Goal: Task Accomplishment & Management: Manage account settings

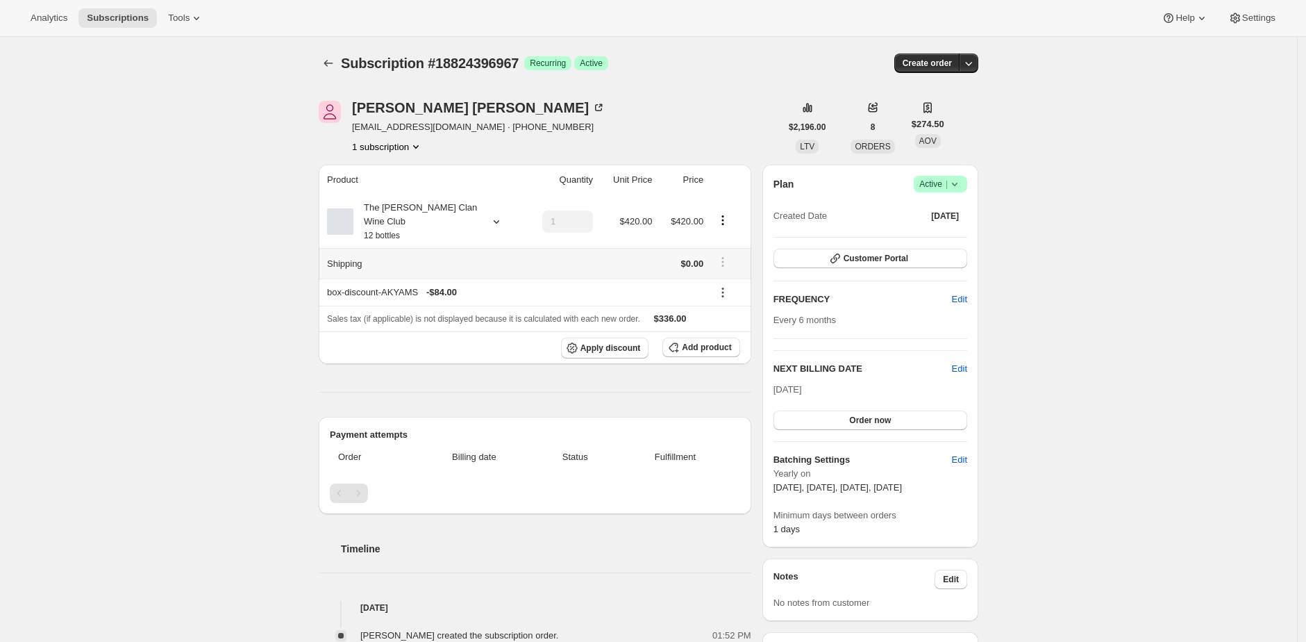
click at [221, 291] on div "Subscription #18824396967. This page is ready Subscription #18824396967 Success…" at bounding box center [648, 634] width 1297 height 1194
click at [421, 217] on div "The Maxwell Clan Wine Club 12 bottles" at bounding box center [415, 222] width 125 height 42
click at [283, 219] on div "Subscription #18824396967. This page is ready Subscription #18824396967 Success…" at bounding box center [648, 634] width 1297 height 1194
click at [191, 24] on button "Tools" at bounding box center [186, 17] width 52 height 19
click at [175, 94] on span "Bundles" at bounding box center [194, 94] width 123 height 14
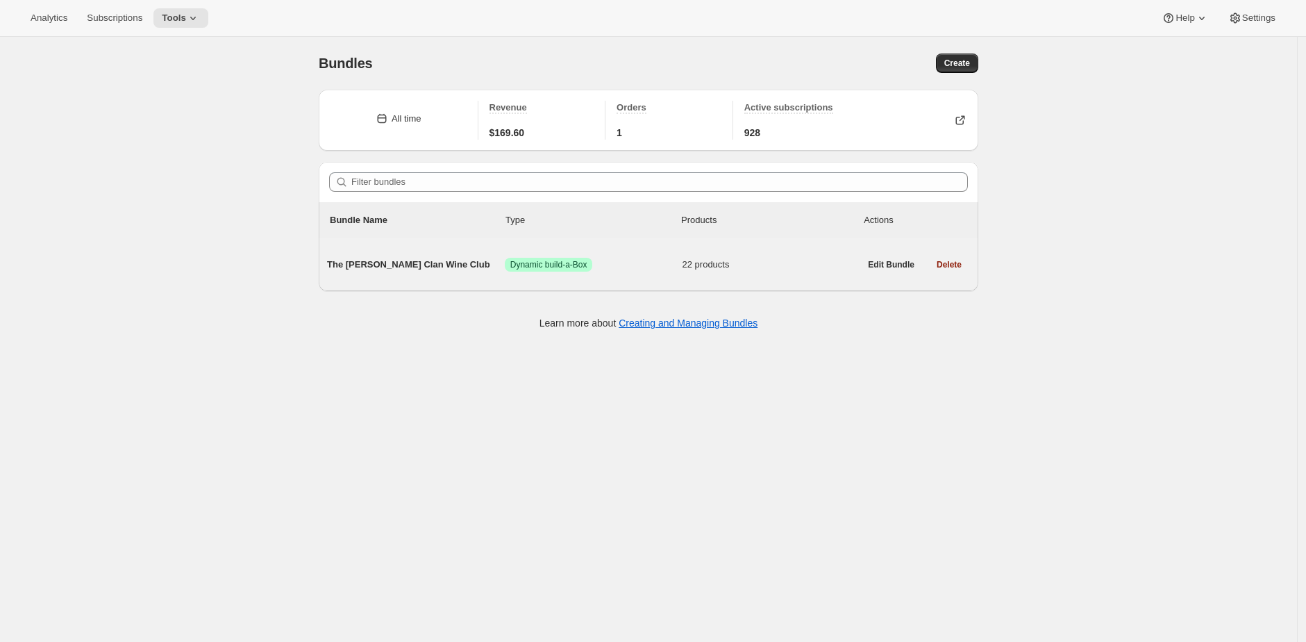
click at [606, 265] on span "Success Dynamic build-a-Box" at bounding box center [594, 265] width 178 height 14
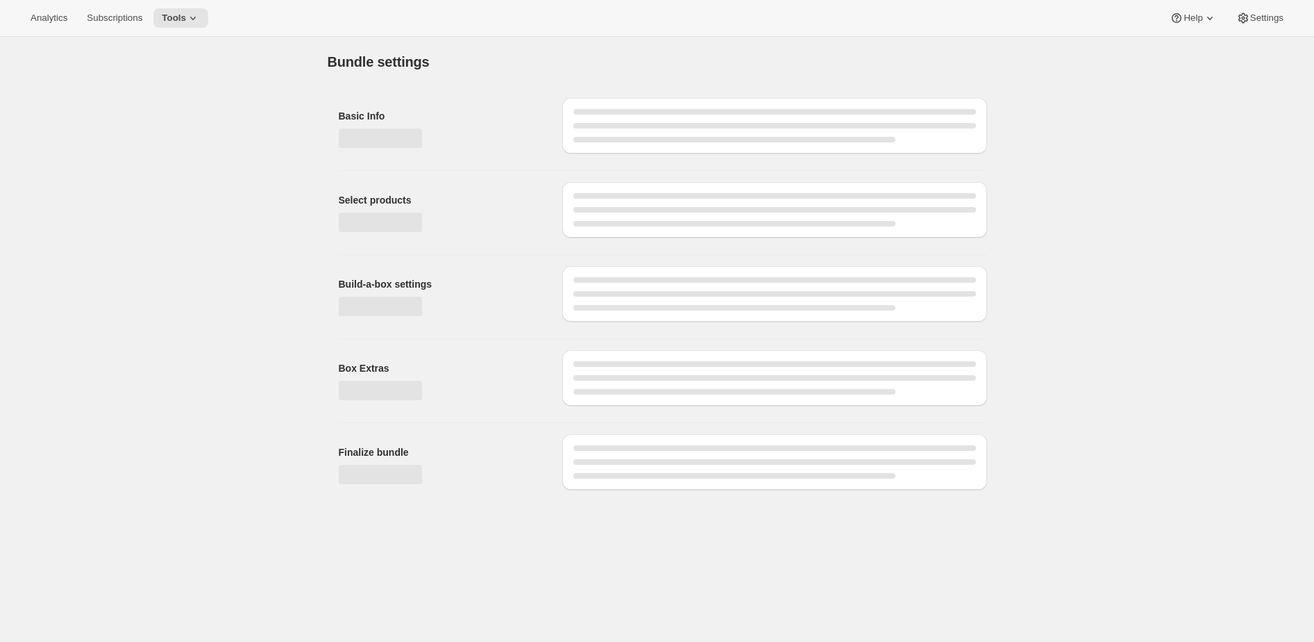
type input "The [PERSON_NAME] Clan Wine Club"
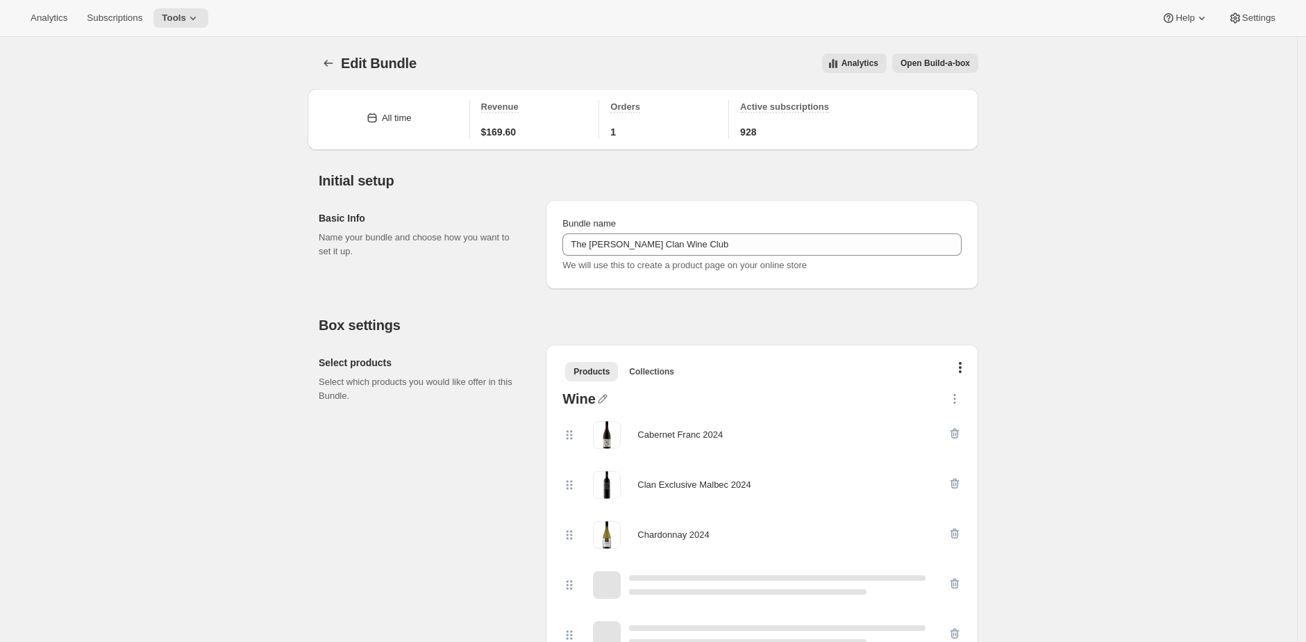
click at [968, 46] on div "Edit Bundle. This page is ready Edit Bundle Analytics Open Build-a-box More act…" at bounding box center [649, 63] width 660 height 53
click at [970, 68] on span "Open Build-a-box" at bounding box center [935, 63] width 69 height 11
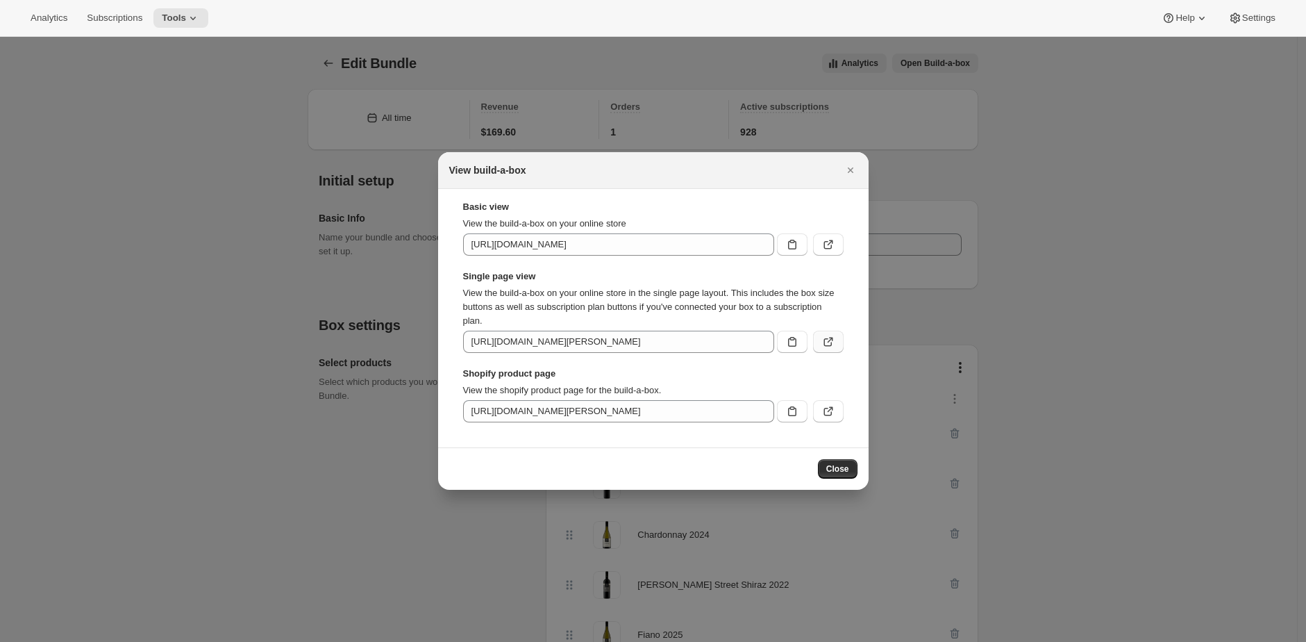
click at [825, 349] on button ":r6k:" at bounding box center [828, 342] width 31 height 22
click at [162, 149] on div at bounding box center [653, 321] width 1306 height 642
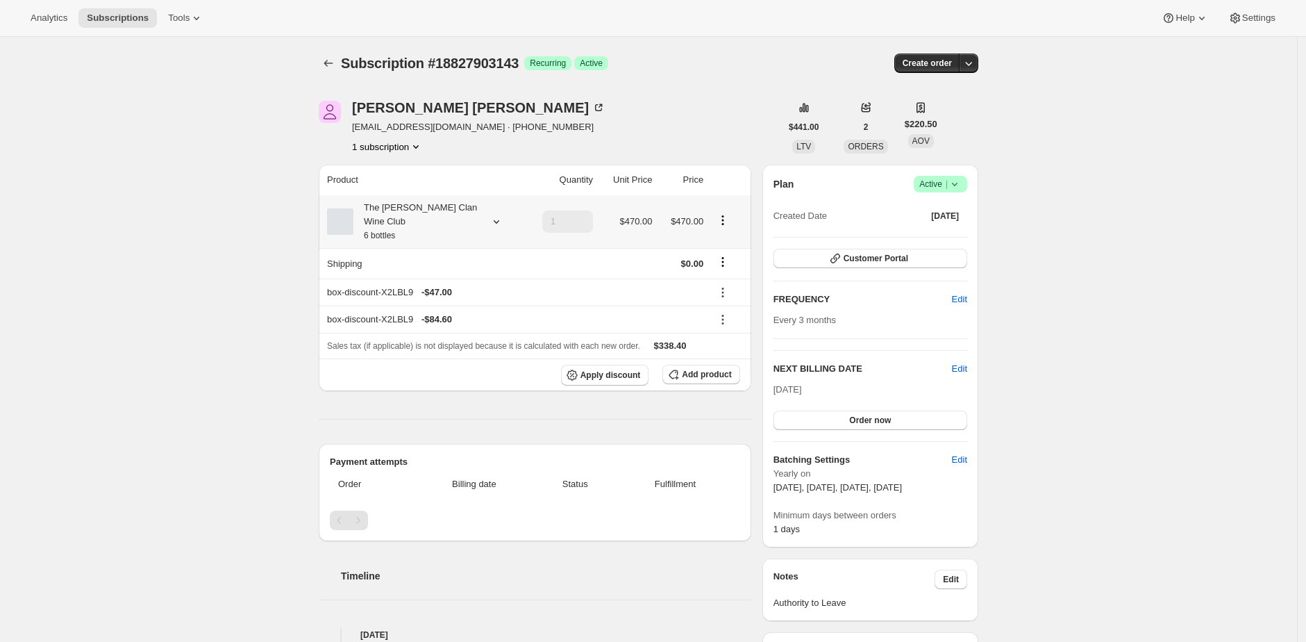
click at [428, 240] on div "The Maxwell Clan Wine Club 6 bottles" at bounding box center [415, 222] width 125 height 42
click at [410, 221] on div "The Maxwell Clan Wine Club 6 bottles" at bounding box center [415, 222] width 125 height 42
click at [412, 220] on div "The [PERSON_NAME] Clan Wine Club 6 bottles" at bounding box center [415, 222] width 125 height 42
click at [730, 318] on icon at bounding box center [723, 319] width 14 height 14
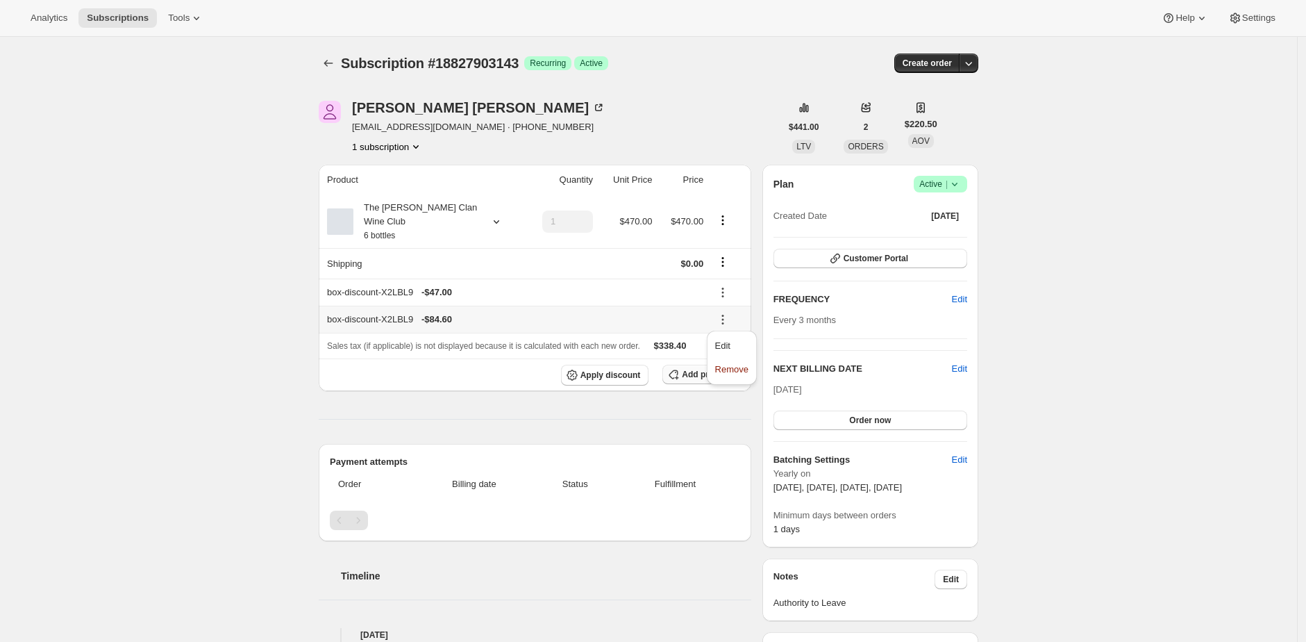
click at [732, 374] on span "Remove" at bounding box center [731, 369] width 33 height 14
click at [769, 292] on div "Plan Success Active | Created Date [DATE] Customer Portal FREQUENCY Edit Every …" at bounding box center [870, 356] width 216 height 383
click at [728, 321] on icon at bounding box center [723, 319] width 14 height 14
click at [726, 317] on icon at bounding box center [723, 319] width 14 height 14
click at [729, 331] on div "Edit Remove" at bounding box center [731, 358] width 50 height 54
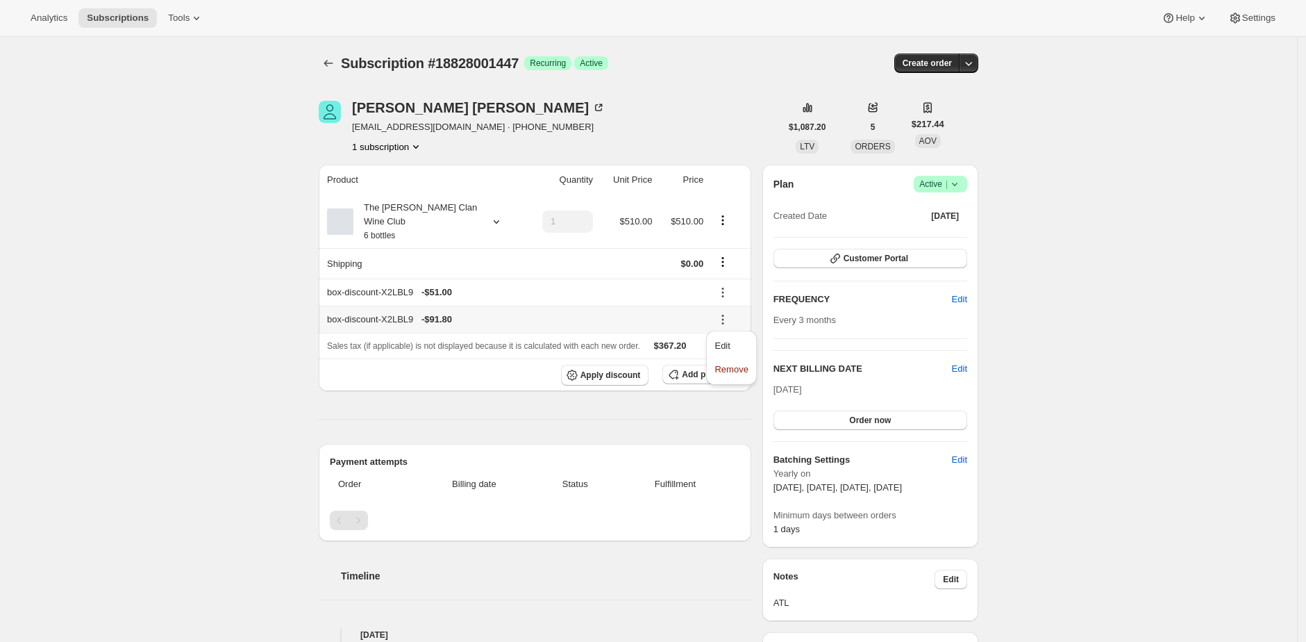
click at [735, 381] on div "Edit Remove" at bounding box center [731, 358] width 50 height 54
click at [735, 374] on span "Remove" at bounding box center [730, 369] width 33 height 14
click at [406, 219] on div "The Maxwell Clan Wine Club 6 bottles" at bounding box center [415, 222] width 125 height 42
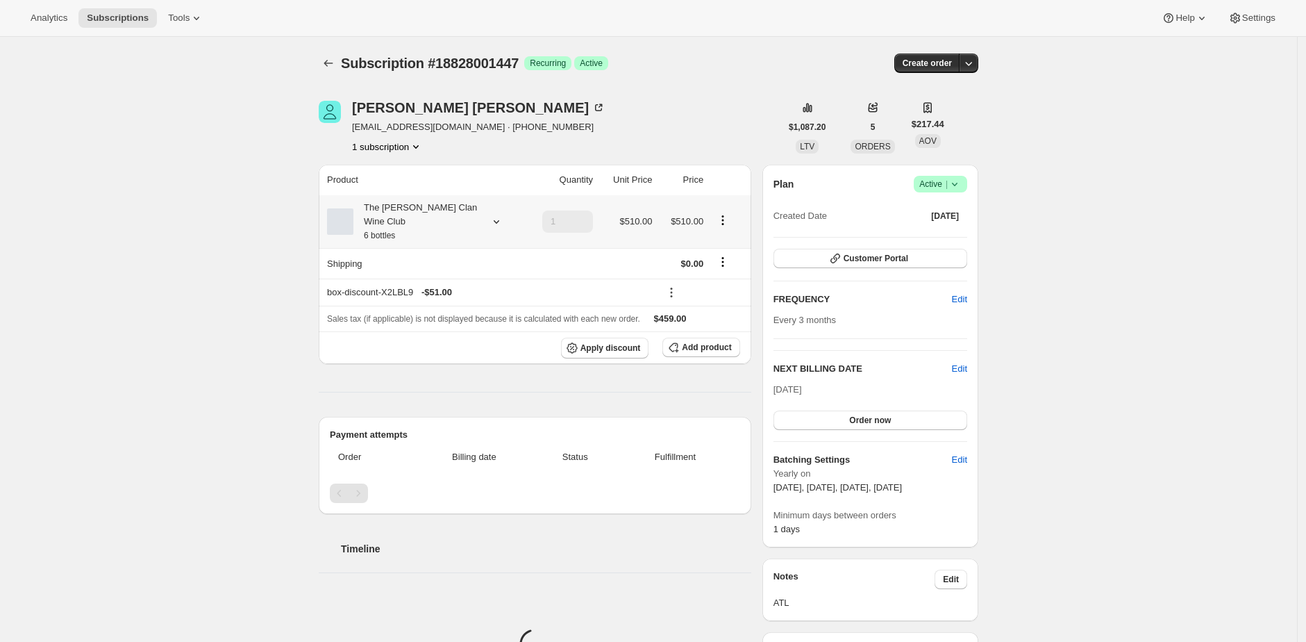
click at [408, 215] on div "The Maxwell Clan Wine Club 6 bottles" at bounding box center [415, 222] width 125 height 42
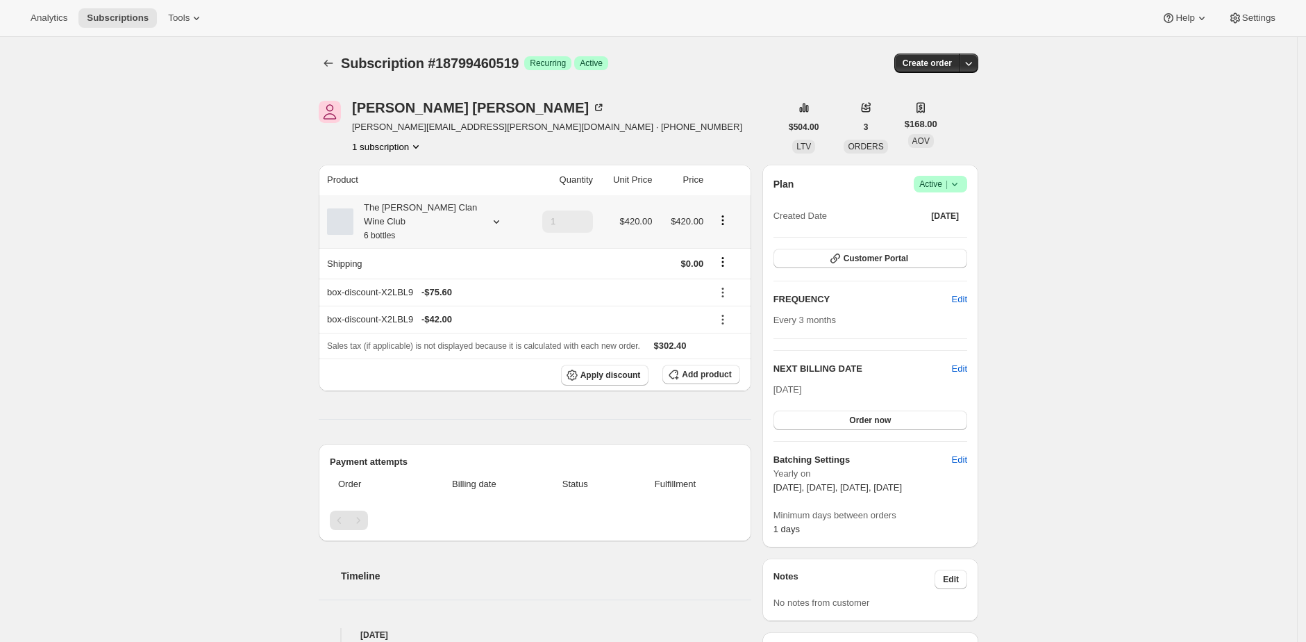
click at [465, 212] on div "The [PERSON_NAME] Clan Wine Club 6 bottles" at bounding box center [415, 222] width 125 height 42
click at [730, 319] on icon at bounding box center [723, 319] width 14 height 14
click at [726, 368] on span "Remove" at bounding box center [731, 369] width 33 height 10
click at [728, 314] on icon at bounding box center [723, 319] width 14 height 14
click at [734, 365] on span "Remove" at bounding box center [731, 369] width 33 height 10
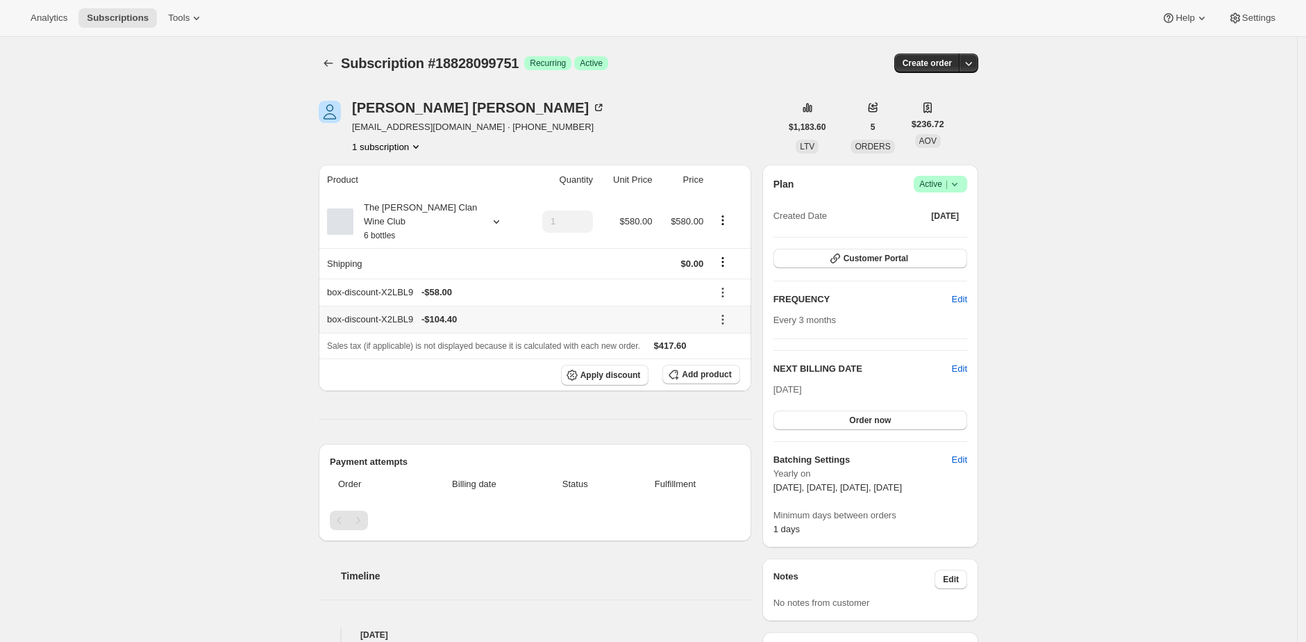
click at [716, 320] on button at bounding box center [723, 319] width 22 height 15
click at [728, 319] on icon at bounding box center [723, 319] width 14 height 14
click at [735, 370] on span "Remove" at bounding box center [731, 369] width 33 height 10
click at [730, 319] on icon at bounding box center [723, 319] width 14 height 14
click at [733, 365] on span "Remove" at bounding box center [731, 369] width 33 height 10
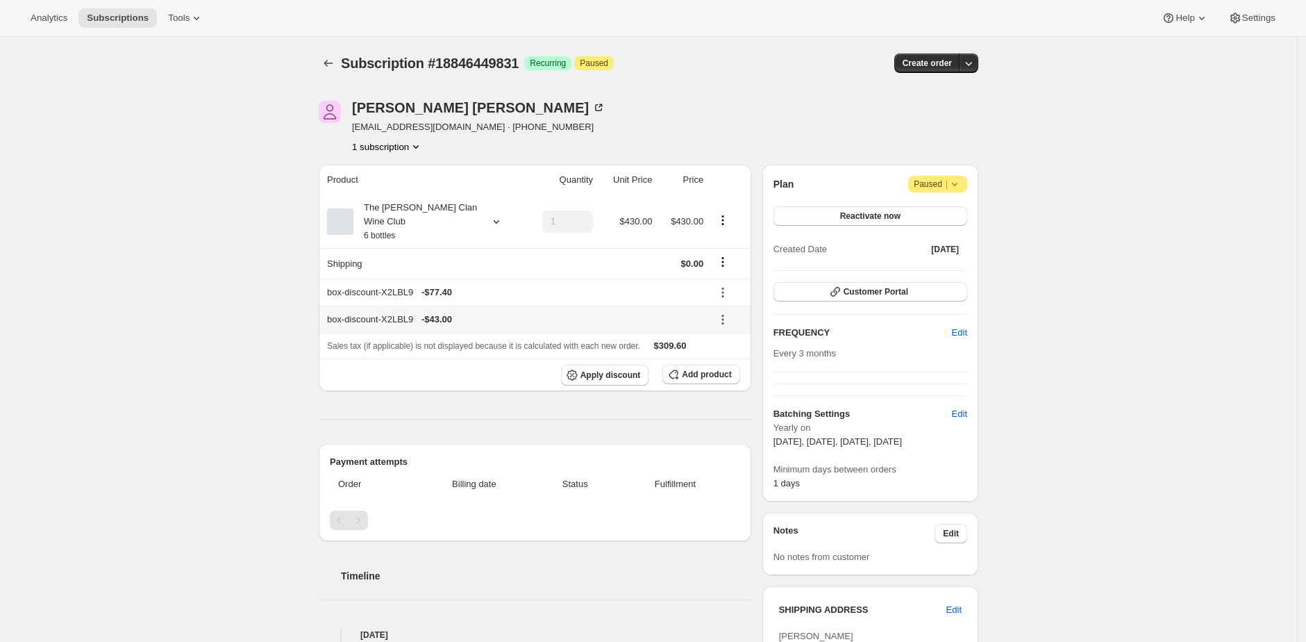
click at [730, 321] on icon at bounding box center [723, 319] width 14 height 14
click at [735, 371] on span "Remove" at bounding box center [731, 369] width 33 height 10
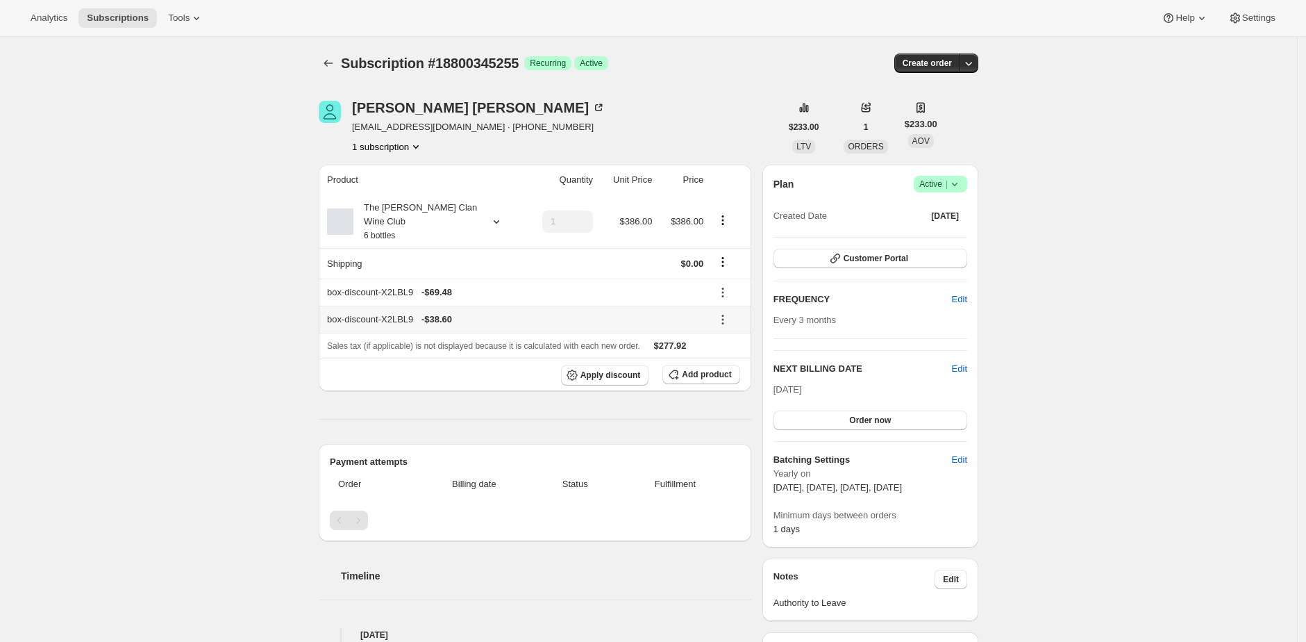
click at [725, 319] on icon at bounding box center [723, 319] width 14 height 14
click at [735, 371] on span "Remove" at bounding box center [731, 369] width 33 height 10
click at [728, 319] on icon at bounding box center [723, 319] width 14 height 14
click at [742, 367] on span "Remove" at bounding box center [731, 369] width 33 height 10
click at [730, 319] on icon at bounding box center [723, 319] width 14 height 14
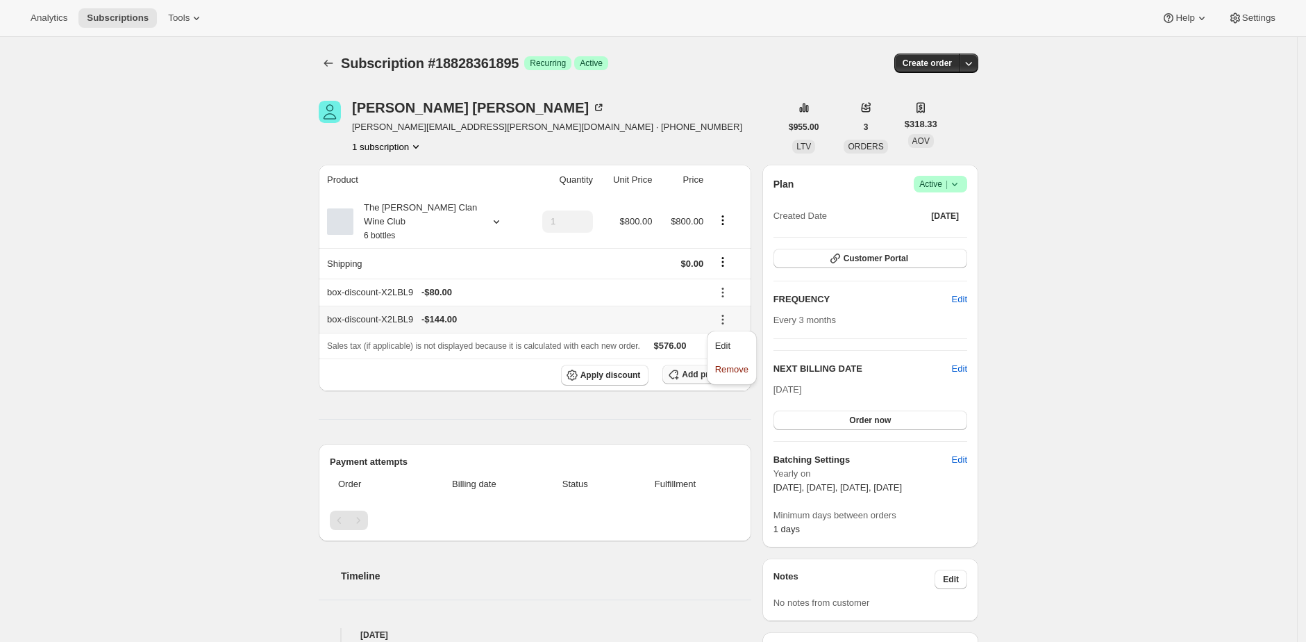
click at [733, 364] on span "Remove" at bounding box center [731, 369] width 33 height 10
click at [757, 122] on div "Harvey Fernandez harvey.fernandez@outlook.com · +61408847315 1 subscription" at bounding box center [550, 127] width 462 height 53
click at [727, 317] on icon at bounding box center [723, 319] width 14 height 14
click at [723, 369] on span "Remove" at bounding box center [731, 369] width 33 height 10
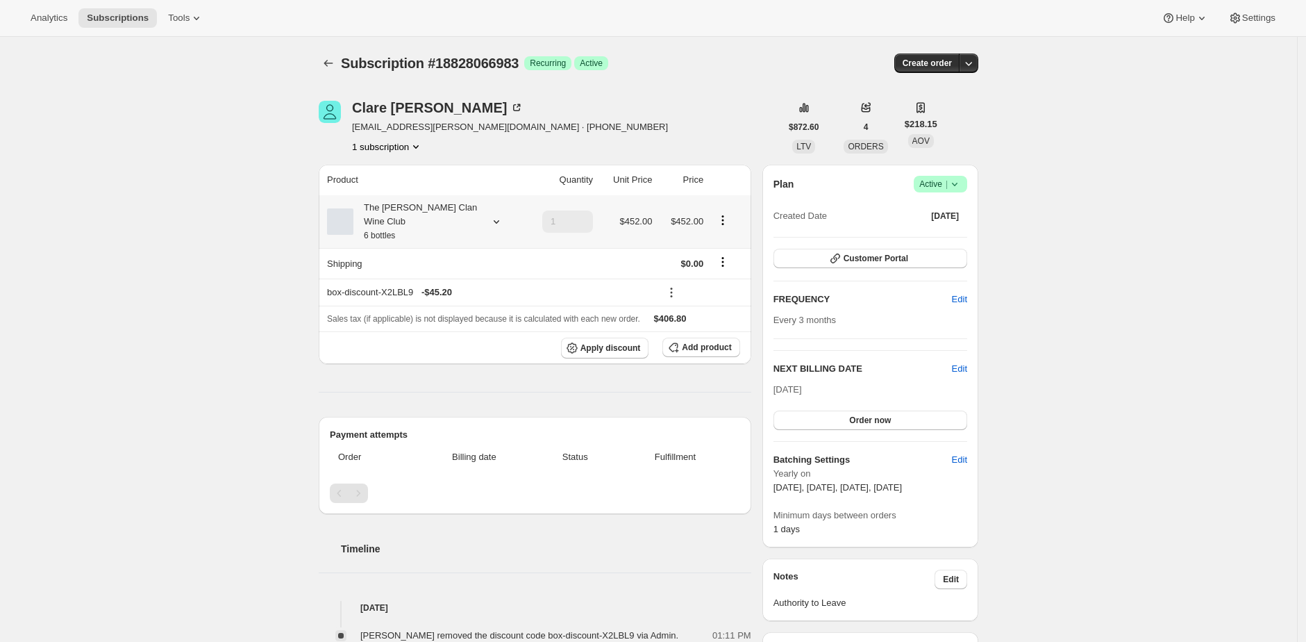
click at [577, 109] on div "[PERSON_NAME] [EMAIL_ADDRESS][PERSON_NAME][DOMAIN_NAME] · [PHONE_NUMBER] 1 subs…" at bounding box center [550, 127] width 462 height 53
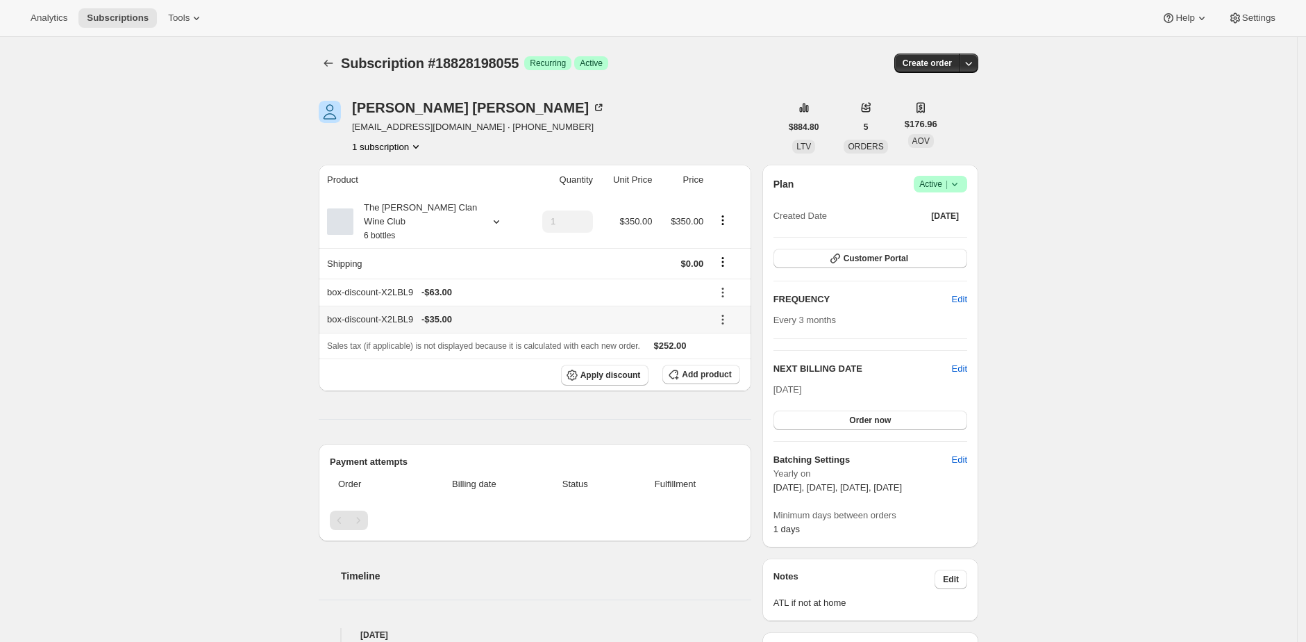
click at [724, 320] on icon at bounding box center [723, 319] width 14 height 14
click at [735, 371] on span "Remove" at bounding box center [731, 369] width 33 height 10
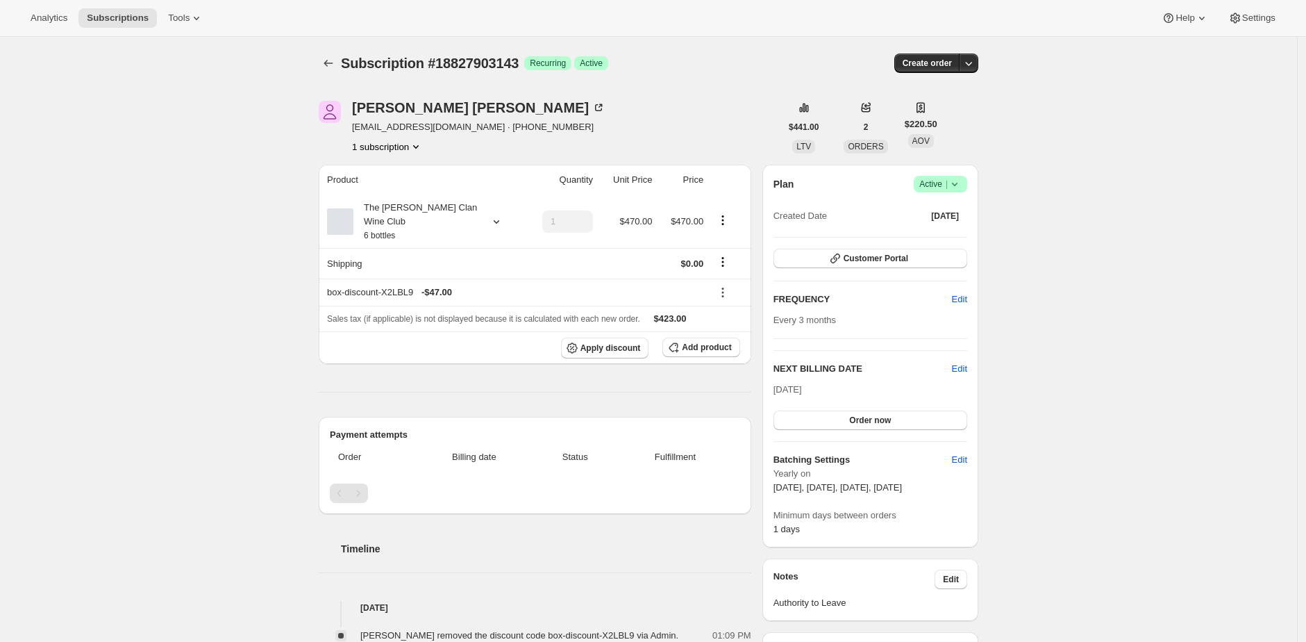
click at [386, 233] on small "6 bottles" at bounding box center [379, 236] width 31 height 10
click at [414, 217] on div "The Maxwell Clan Wine Club 6 bottles" at bounding box center [415, 222] width 125 height 42
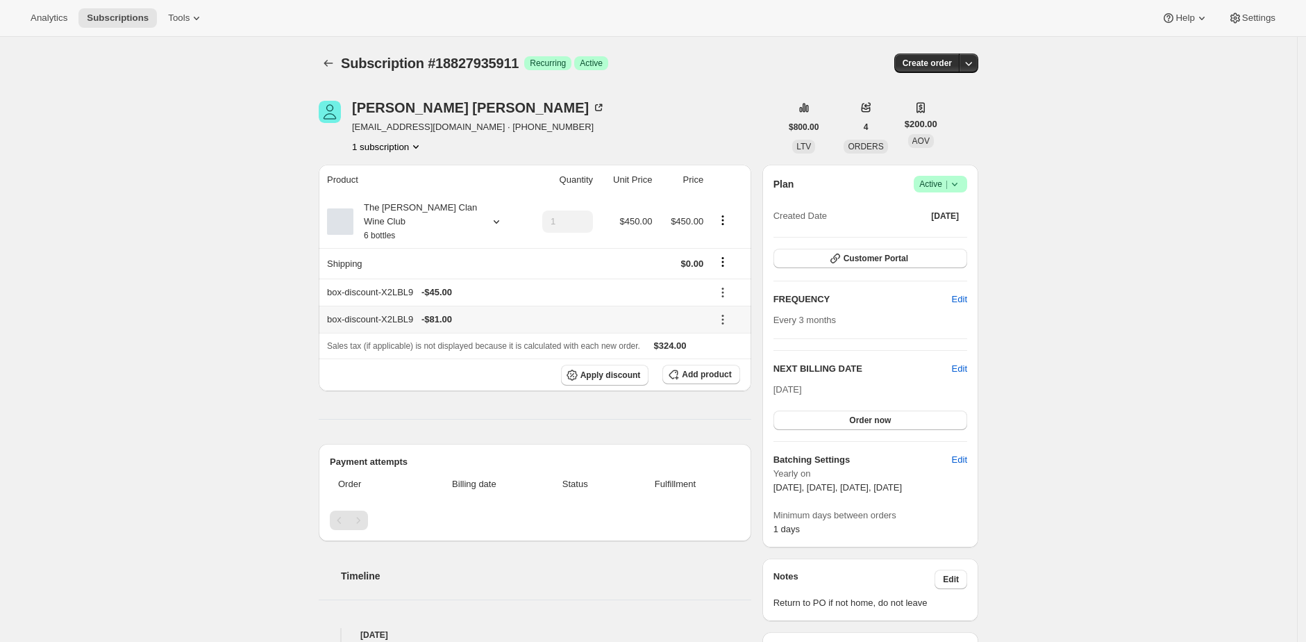
click at [721, 320] on icon at bounding box center [723, 319] width 14 height 14
click at [727, 366] on span "Remove" at bounding box center [731, 369] width 33 height 10
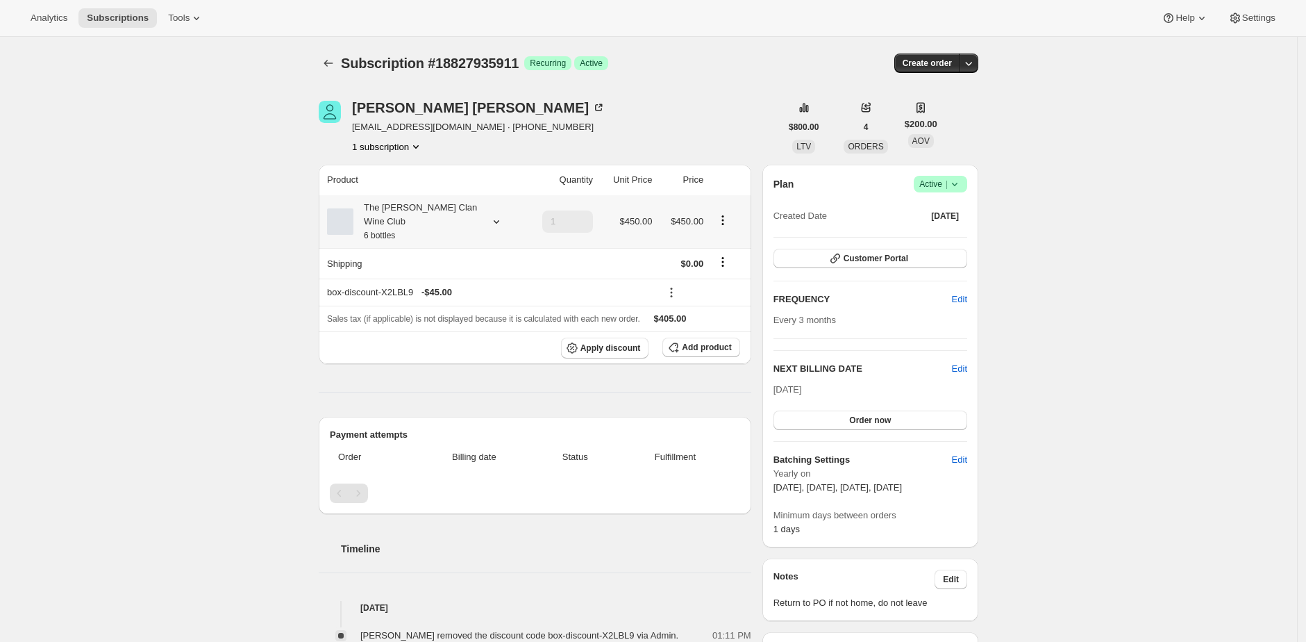
click at [467, 205] on div "The [PERSON_NAME] Clan Wine Club 6 bottles" at bounding box center [415, 222] width 125 height 42
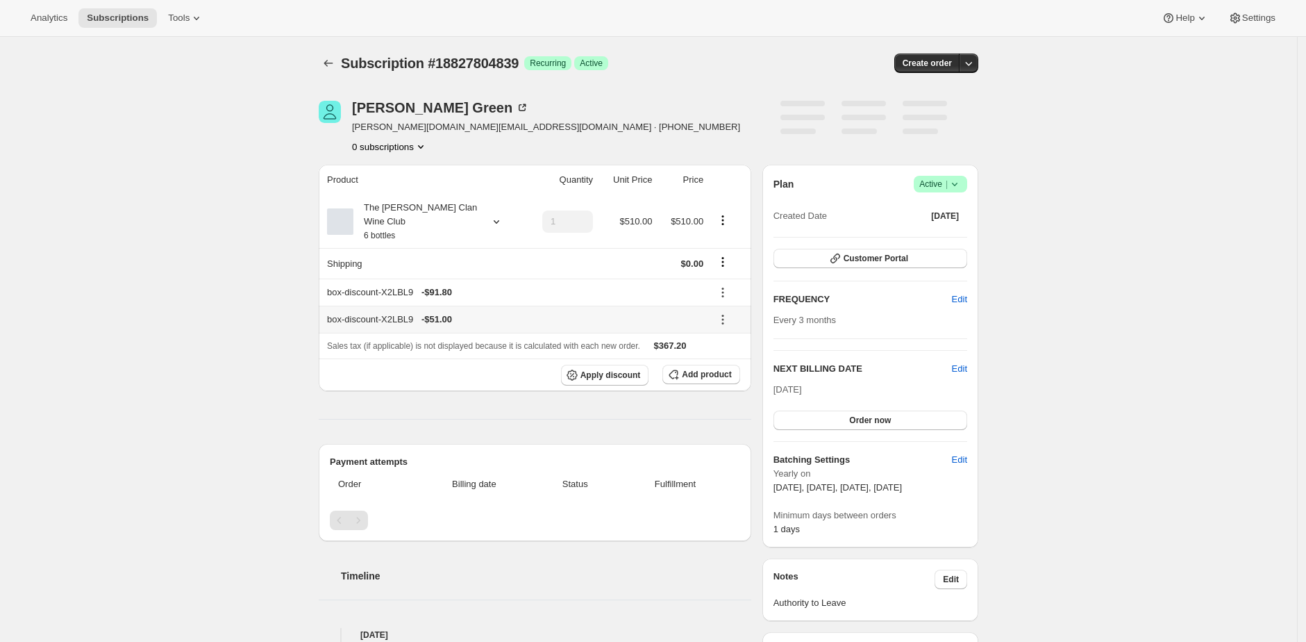
click at [723, 315] on icon at bounding box center [723, 319] width 14 height 14
click at [728, 371] on span "Remove" at bounding box center [730, 369] width 33 height 10
click at [731, 320] on icon at bounding box center [724, 319] width 14 height 14
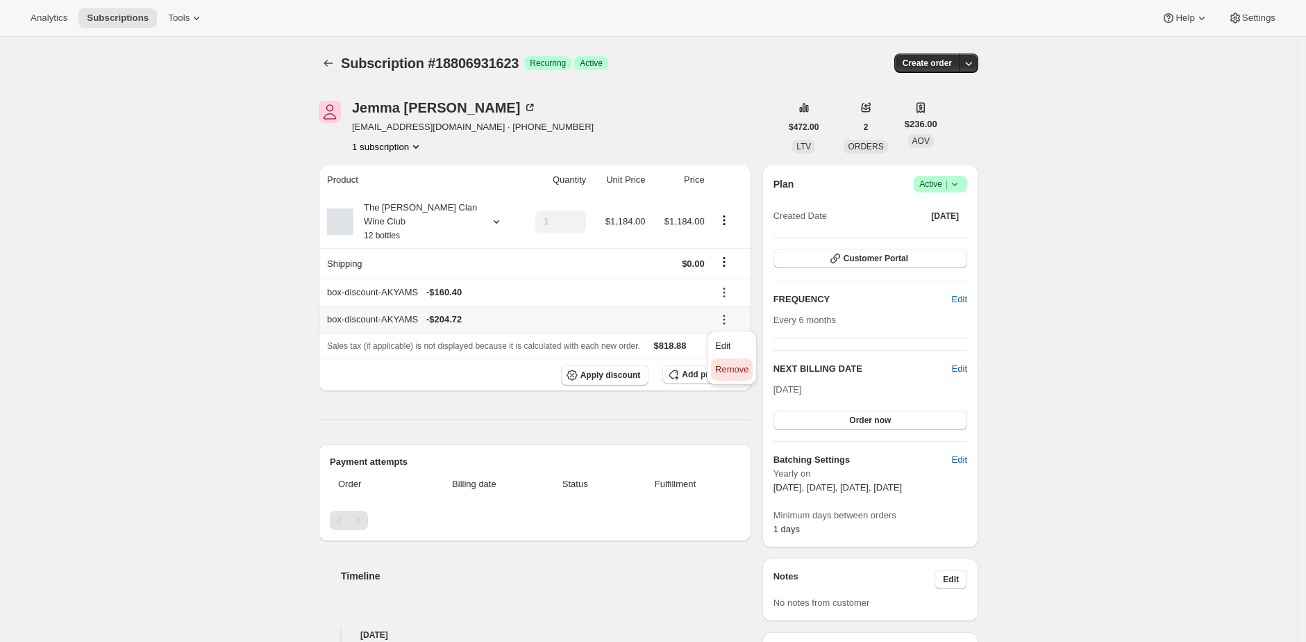
click at [737, 374] on span "Remove" at bounding box center [731, 369] width 33 height 10
click at [442, 216] on div "The Maxwell Clan Wine Club 12 bottles" at bounding box center [415, 222] width 125 height 42
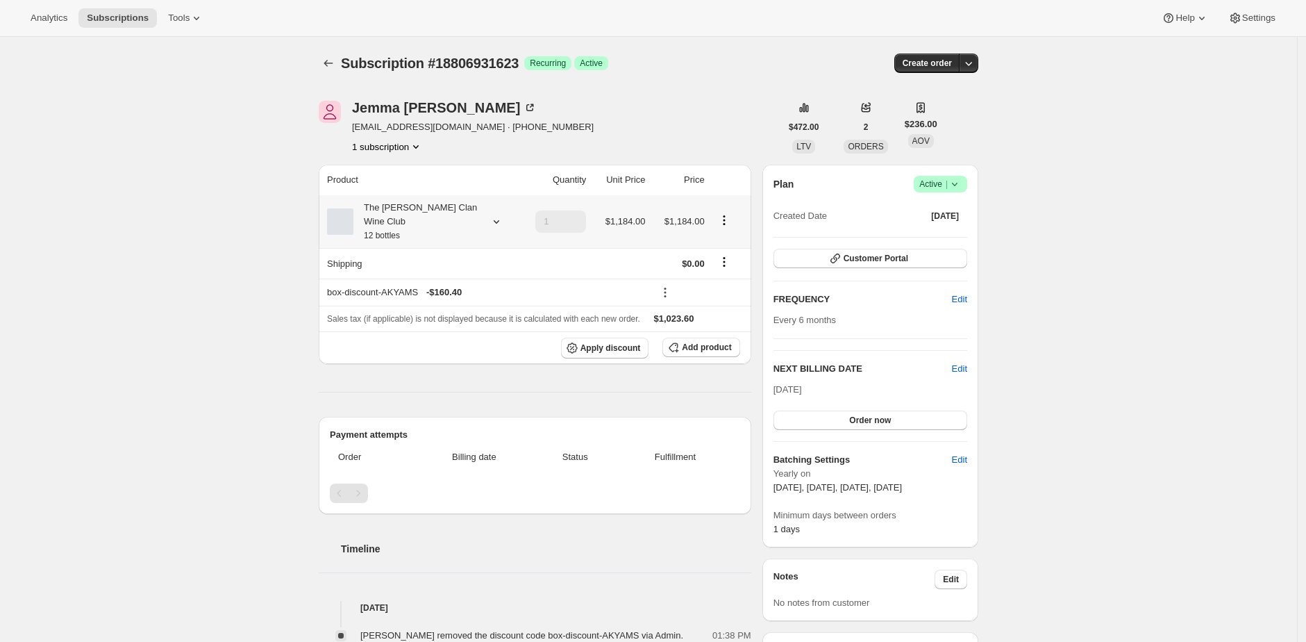
click at [423, 204] on div "The Maxwell Clan Wine Club 12 bottles" at bounding box center [415, 222] width 125 height 42
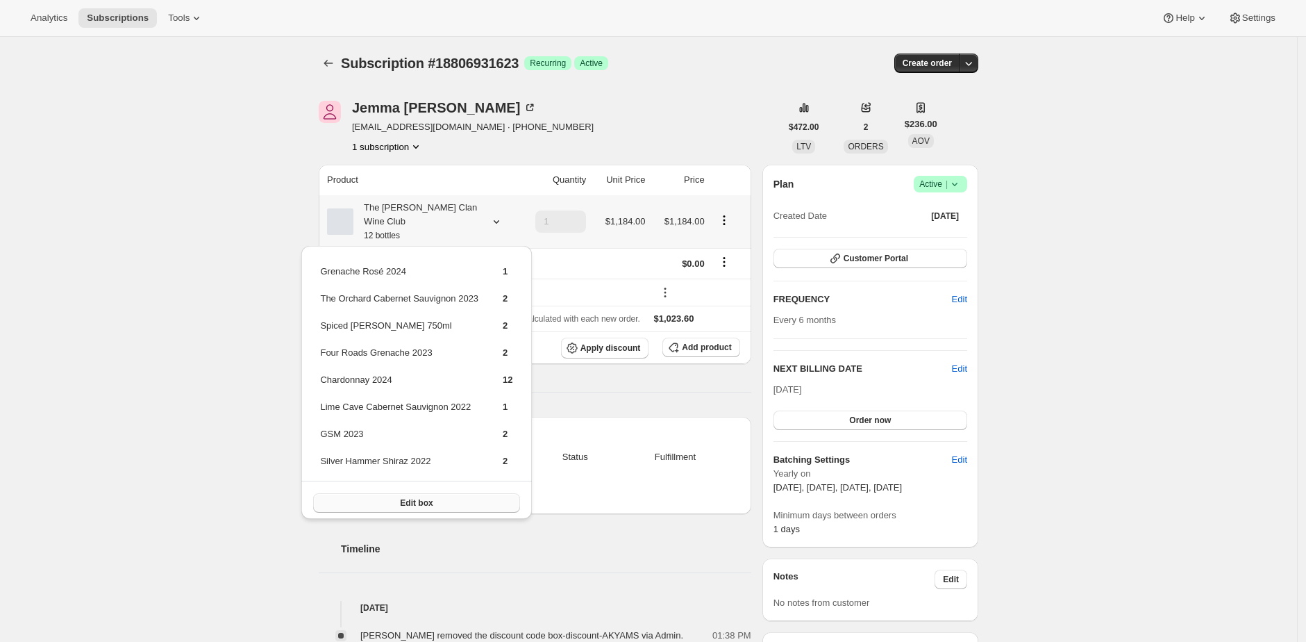
click at [486, 501] on button "Edit box" at bounding box center [416, 502] width 206 height 19
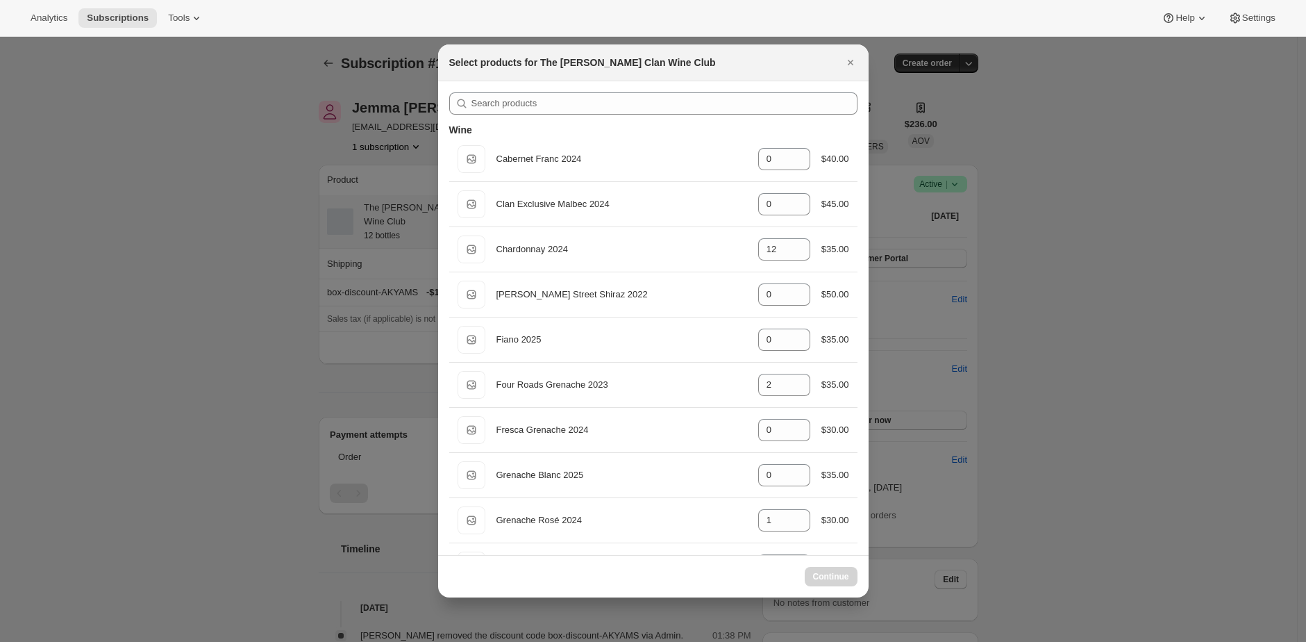
select select "gid://shopify/ProductVariant/46927751086247"
click at [852, 62] on icon "Close" at bounding box center [851, 63] width 14 height 14
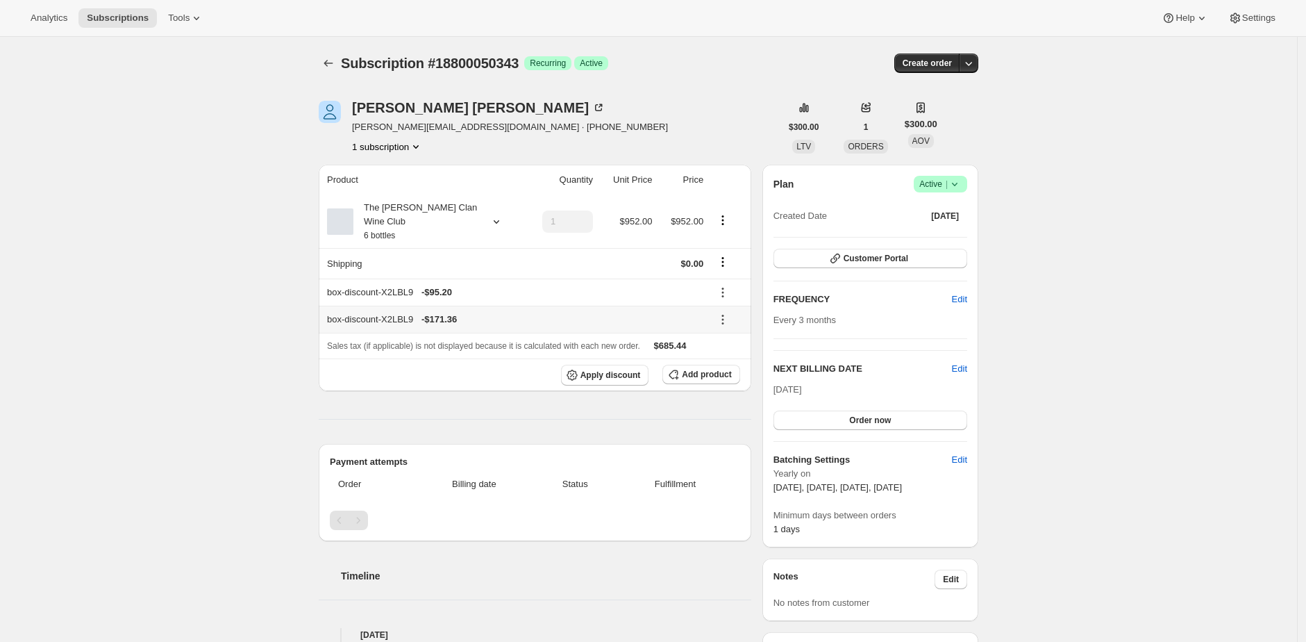
click at [730, 321] on icon at bounding box center [723, 319] width 14 height 14
click at [728, 362] on span "Remove" at bounding box center [731, 369] width 33 height 14
click at [668, 108] on div "[PERSON_NAME] [PERSON_NAME][EMAIL_ADDRESS][DOMAIN_NAME] · [PHONE_NUMBER] 1 subs…" at bounding box center [550, 127] width 462 height 53
